Goal: Navigation & Orientation: Find specific page/section

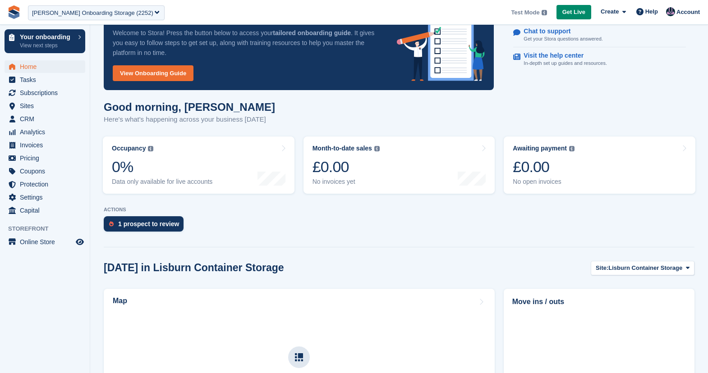
scroll to position [56, 0]
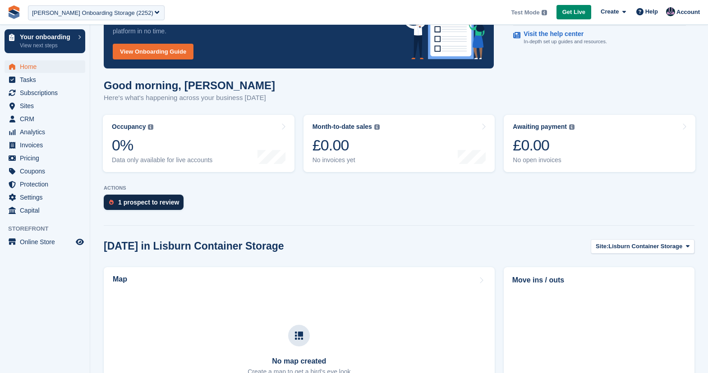
click at [122, 203] on div "1 prospect to review" at bounding box center [148, 202] width 61 height 7
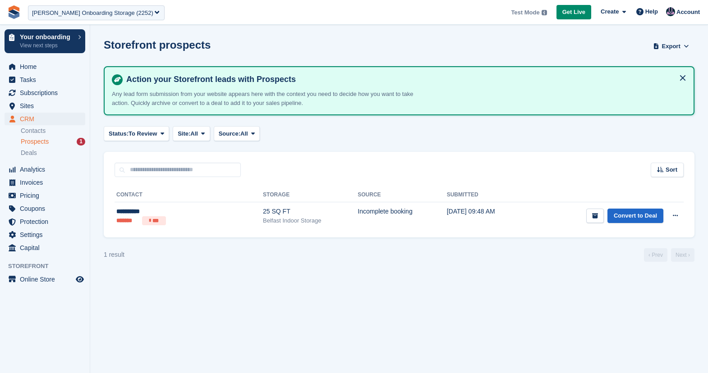
click at [218, 276] on section "Storefront prospects Export Export Prospects Export a CSV of all Prospects whic…" at bounding box center [399, 186] width 618 height 373
click at [51, 157] on div "Deals" at bounding box center [53, 153] width 64 height 9
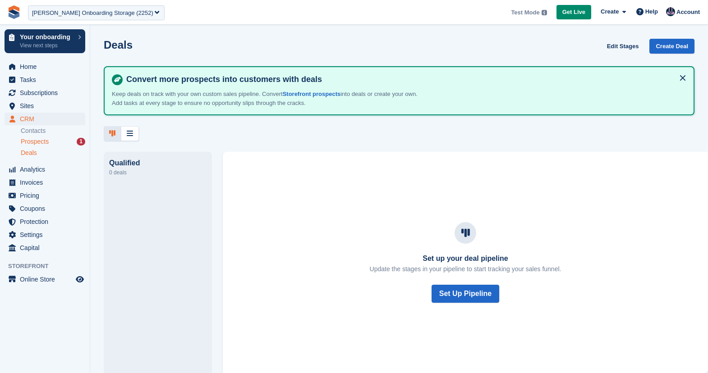
click at [45, 142] on span "Prospects" at bounding box center [35, 141] width 28 height 9
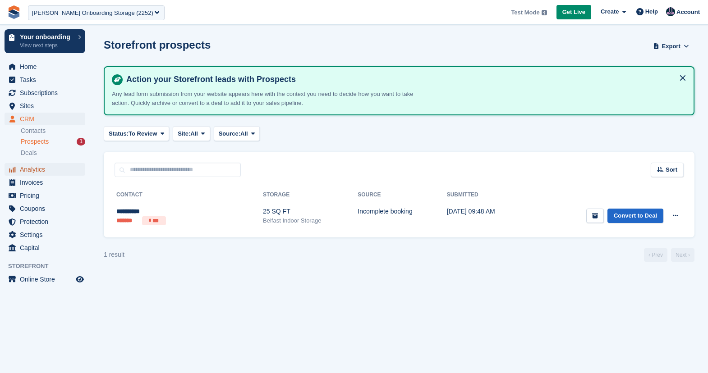
click at [28, 173] on span "Analytics" at bounding box center [47, 169] width 54 height 13
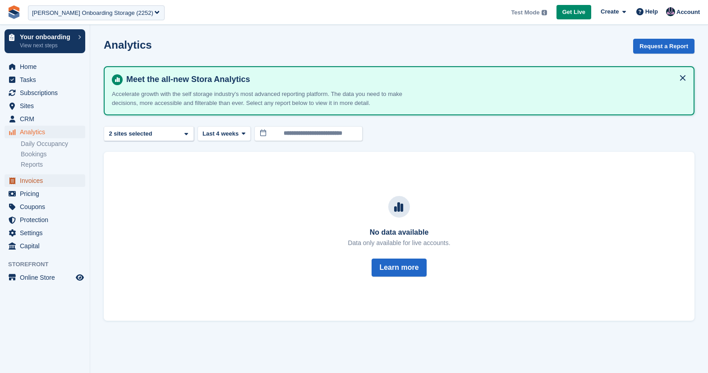
click at [26, 180] on span "Invoices" at bounding box center [47, 180] width 54 height 13
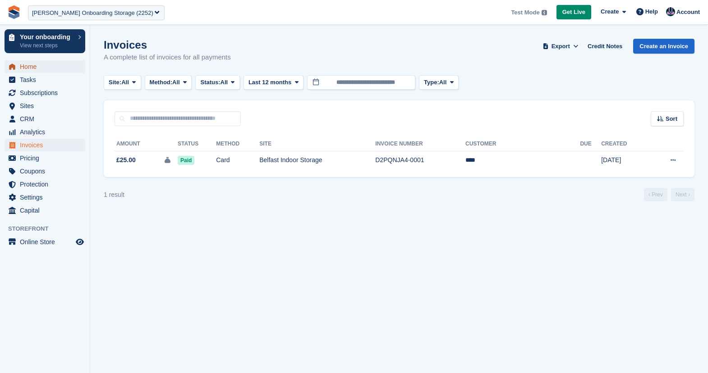
click at [43, 67] on span "Home" at bounding box center [47, 66] width 54 height 13
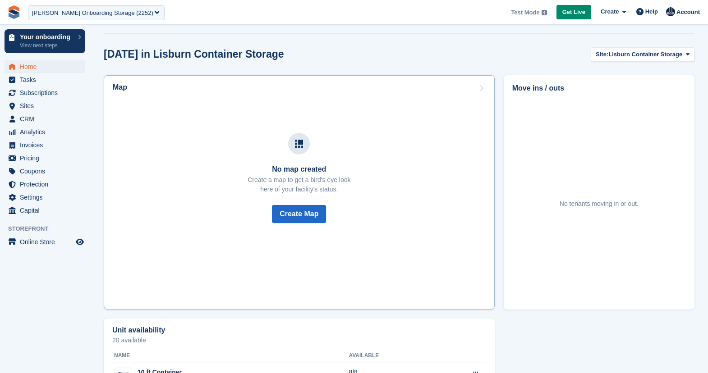
scroll to position [249, 0]
click at [34, 71] on span "Home" at bounding box center [47, 66] width 54 height 13
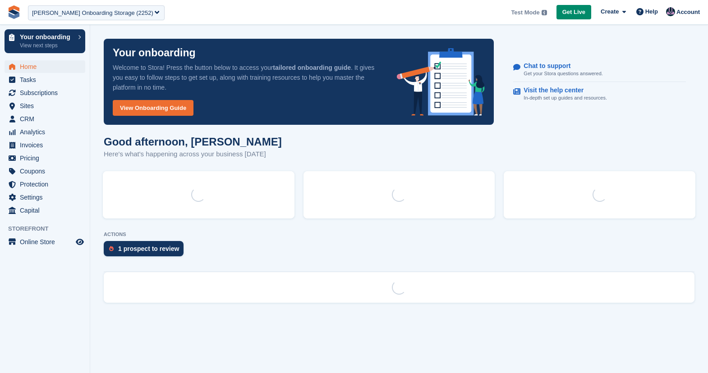
scroll to position [0, 0]
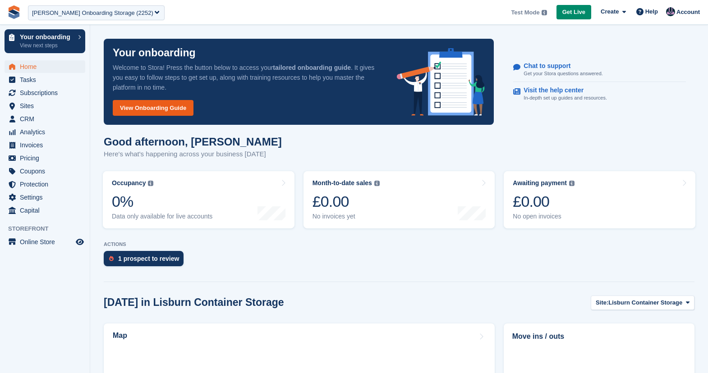
click at [165, 107] on link "View Onboarding Guide" at bounding box center [153, 108] width 81 height 16
